Goal: Information Seeking & Learning: Learn about a topic

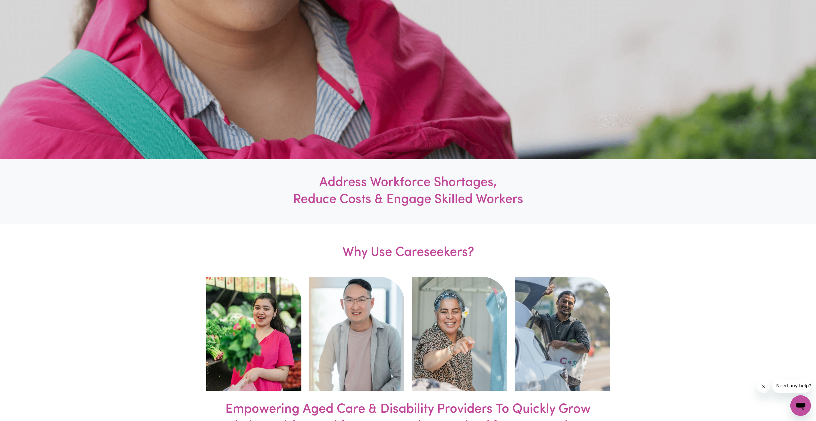
scroll to position [224, 0]
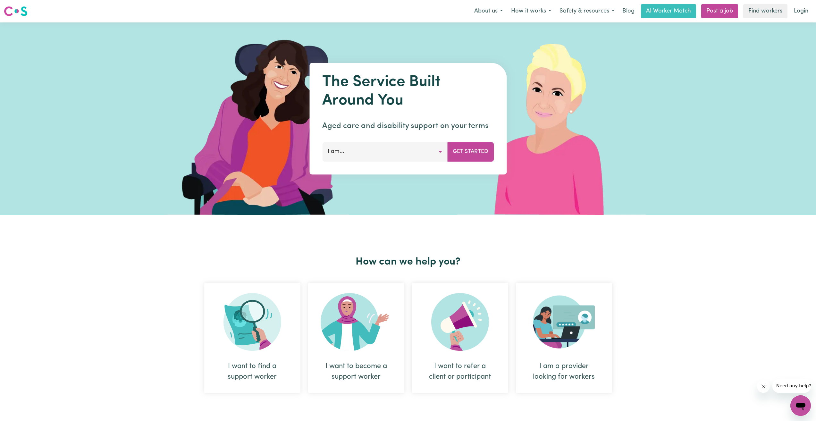
click at [285, 308] on div "I want to find a support worker" at bounding box center [252, 338] width 96 height 110
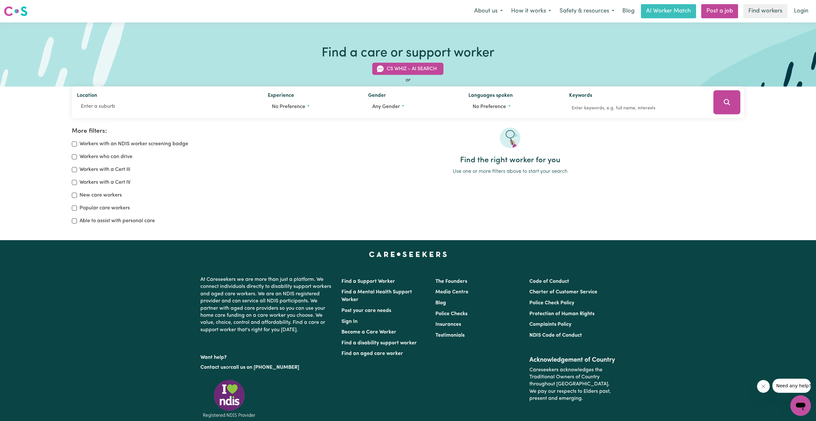
click at [11, 23] on div "Find a care or support worker CS Whiz - AI Search or Location Experience No pre…" at bounding box center [408, 54] width 816 height 64
click at [12, 17] on link at bounding box center [16, 11] width 24 height 15
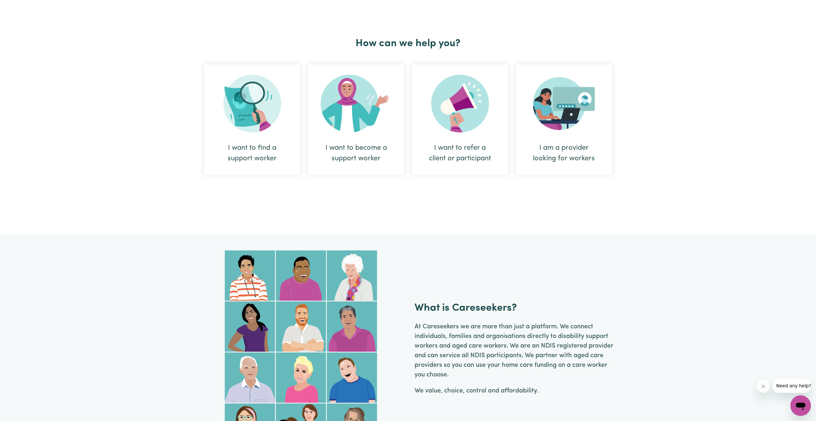
scroll to position [128, 0]
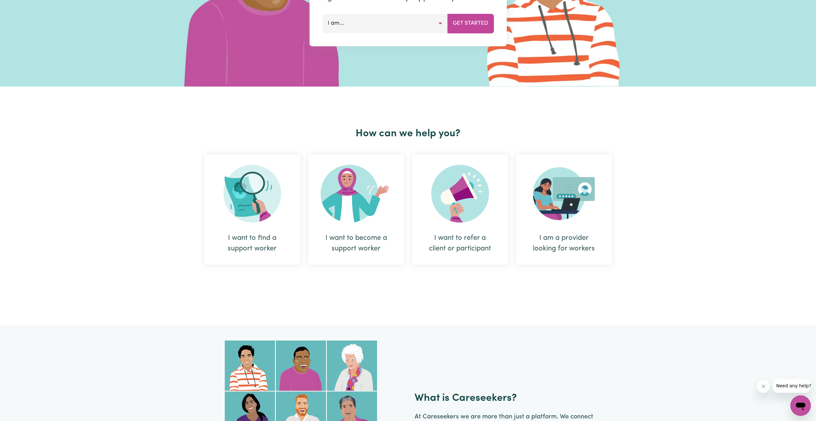
click at [281, 228] on div "I want to find a support worker" at bounding box center [252, 210] width 96 height 110
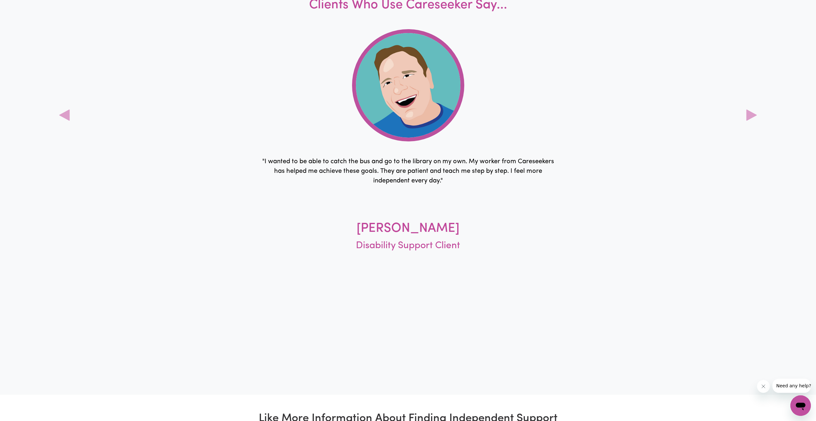
scroll to position [1955, 0]
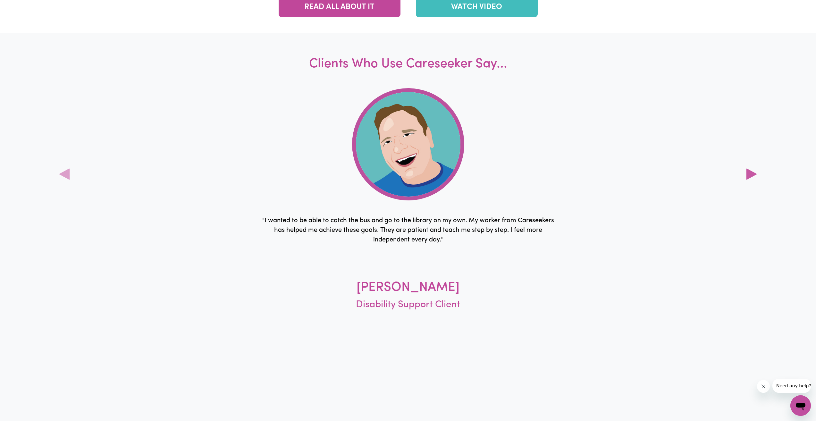
click at [750, 177] on icon at bounding box center [751, 174] width 11 height 11
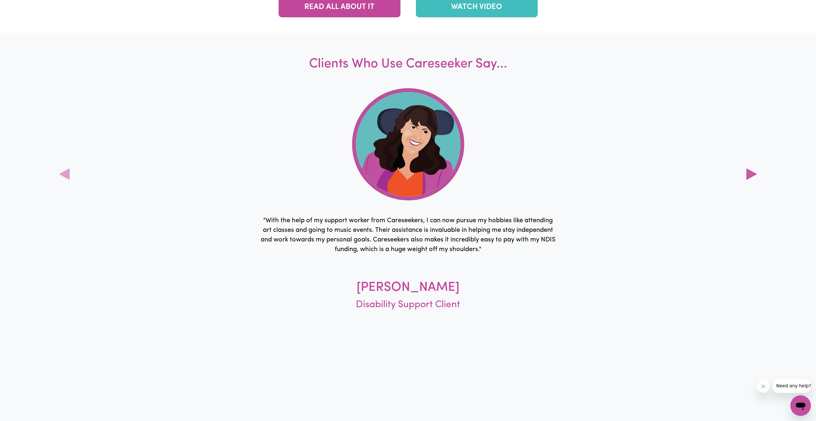
click at [750, 177] on icon at bounding box center [751, 174] width 11 height 11
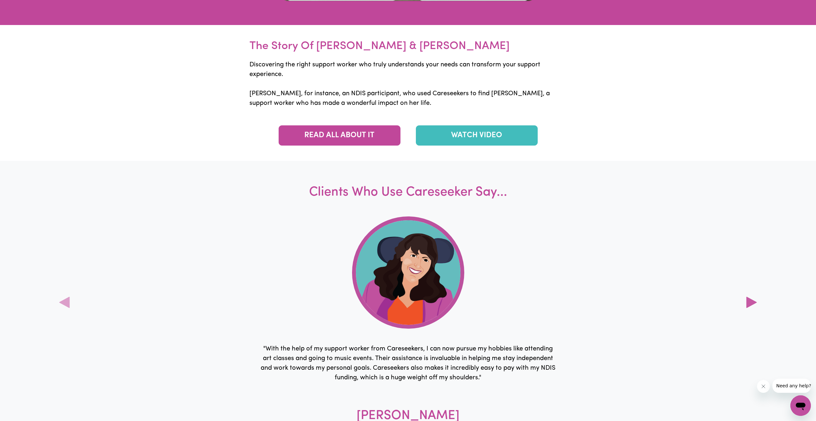
scroll to position [1635, 0]
